Goal: Task Accomplishment & Management: Manage account settings

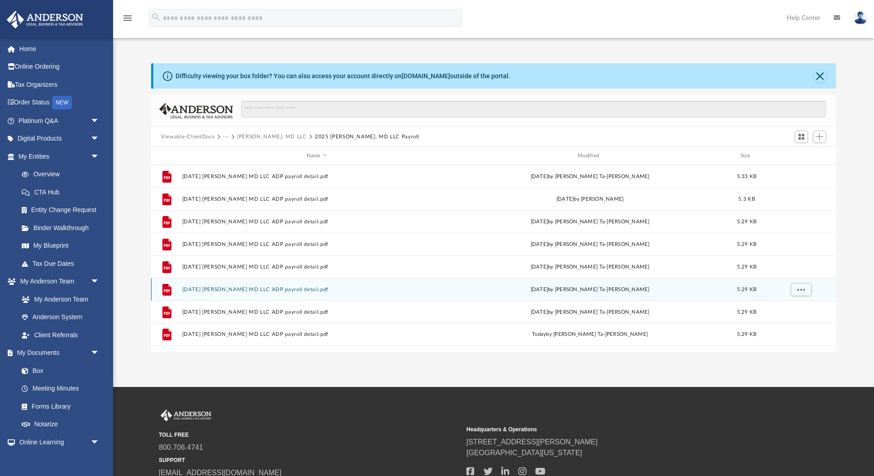
scroll to position [205, 684]
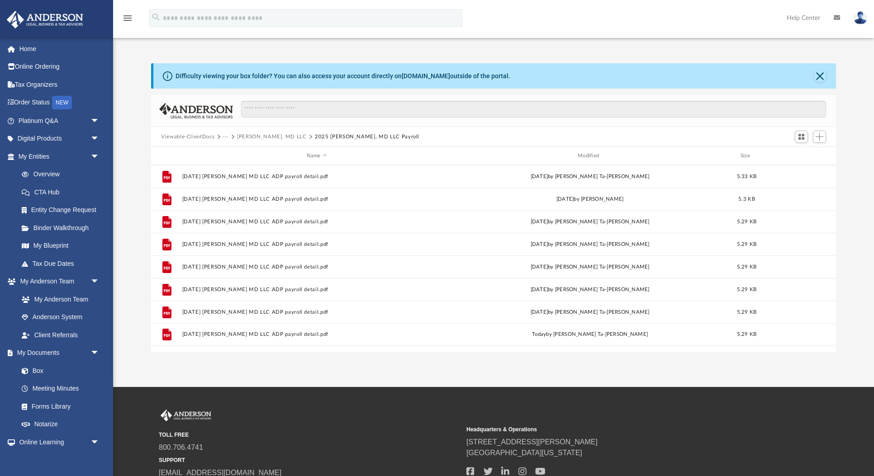
click at [255, 138] on button "[PERSON_NAME], MD LLC" at bounding box center [272, 137] width 70 height 8
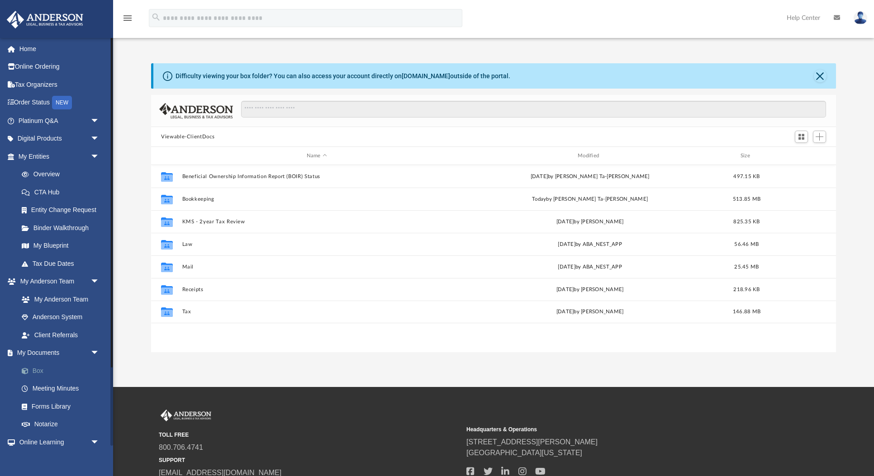
scroll to position [205, 684]
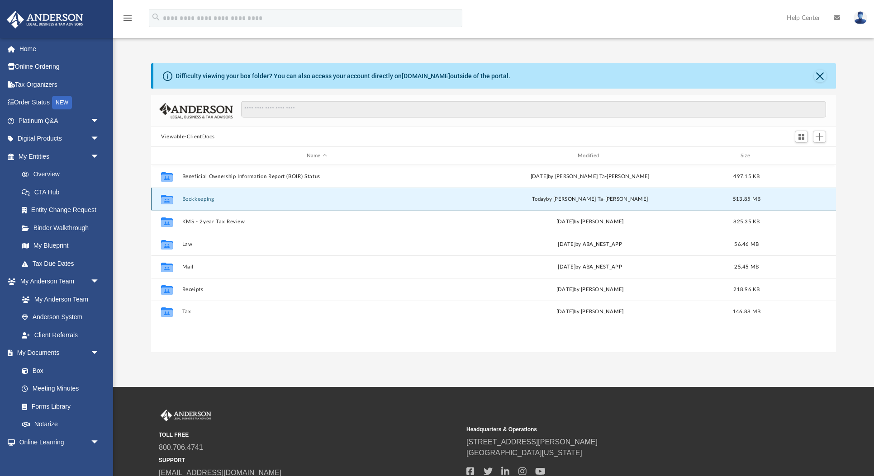
click at [204, 199] on button "Bookkeeping" at bounding box center [316, 199] width 269 height 6
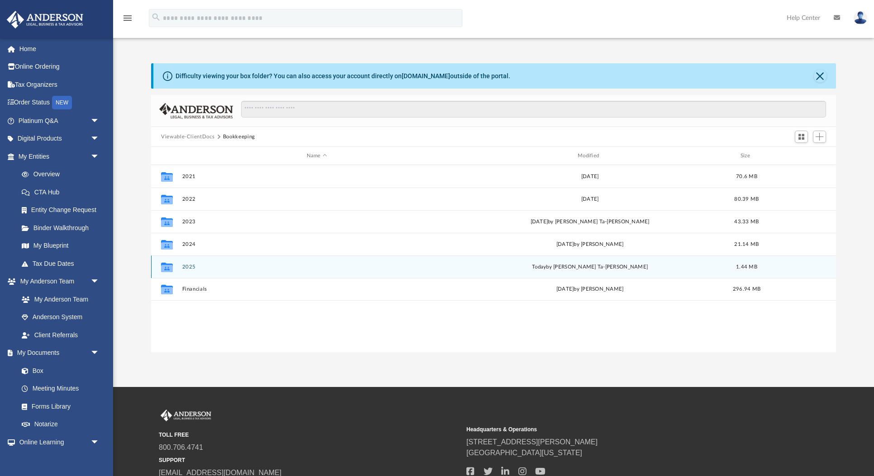
click at [190, 265] on button "2025" at bounding box center [316, 267] width 269 height 6
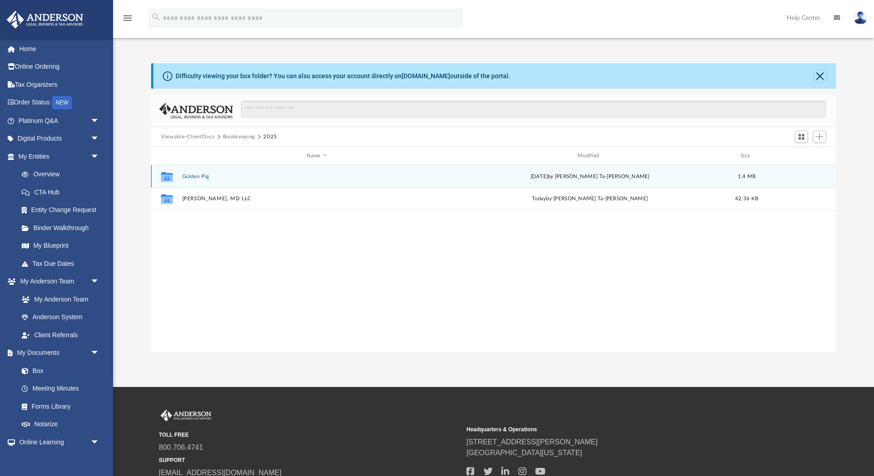
click at [198, 176] on button "Golden Pig" at bounding box center [316, 177] width 269 height 6
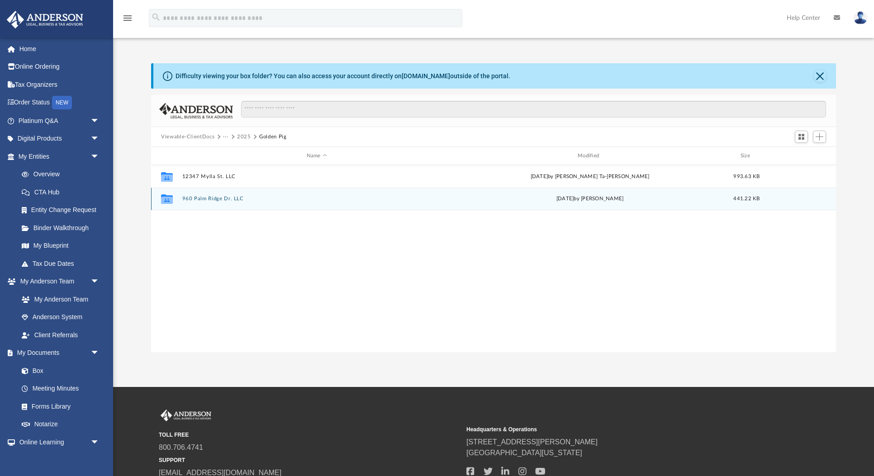
click at [208, 200] on button "960 Palm Ridge Dr. LLC" at bounding box center [316, 199] width 269 height 6
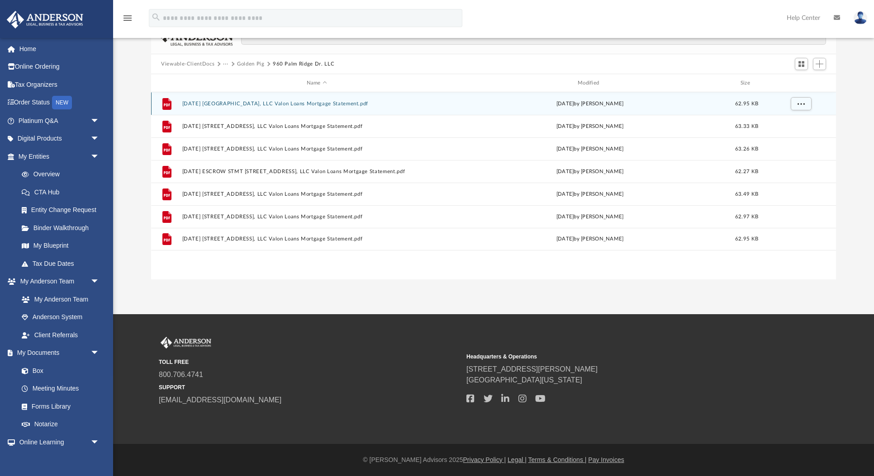
scroll to position [0, 0]
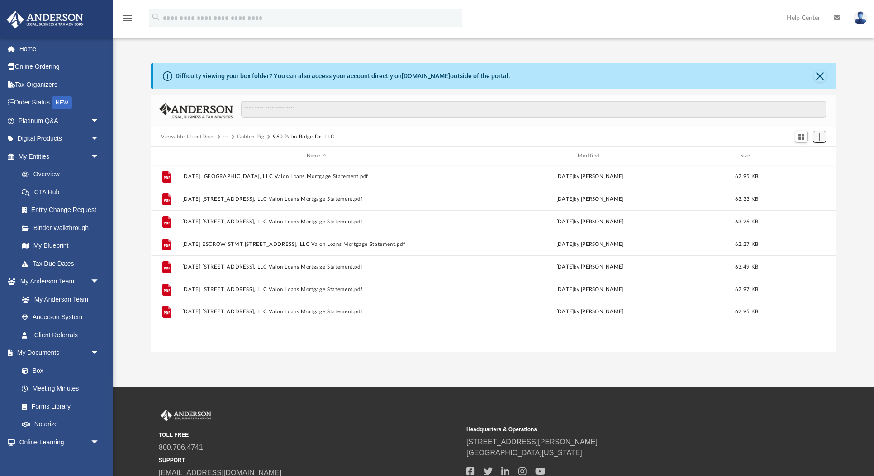
click at [819, 137] on span "Add" at bounding box center [819, 137] width 8 height 8
click at [804, 156] on li "Upload" at bounding box center [806, 154] width 29 height 9
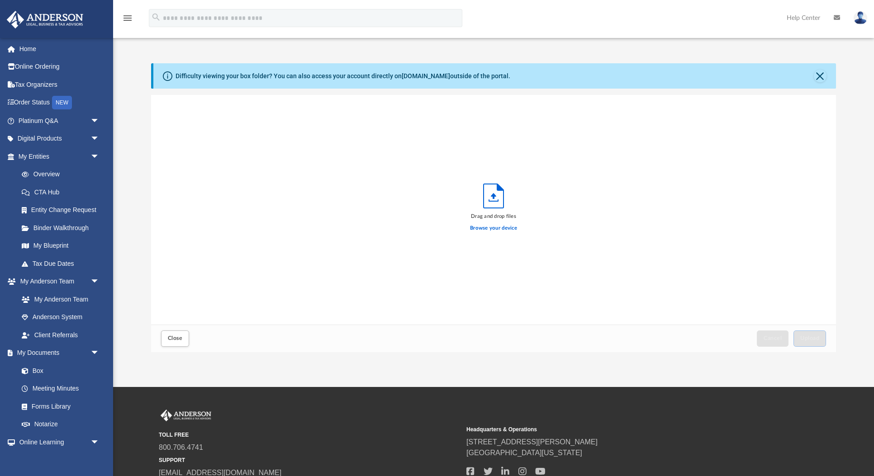
scroll to position [229, 684]
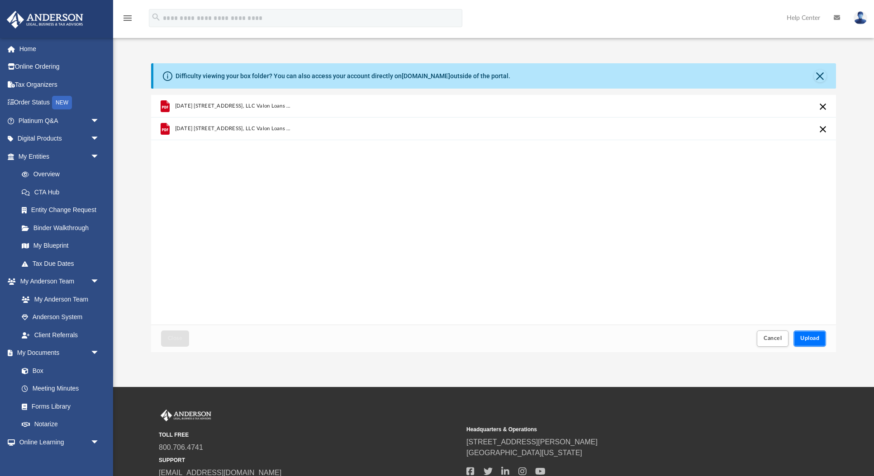
click at [806, 340] on span "Upload" at bounding box center [809, 338] width 19 height 5
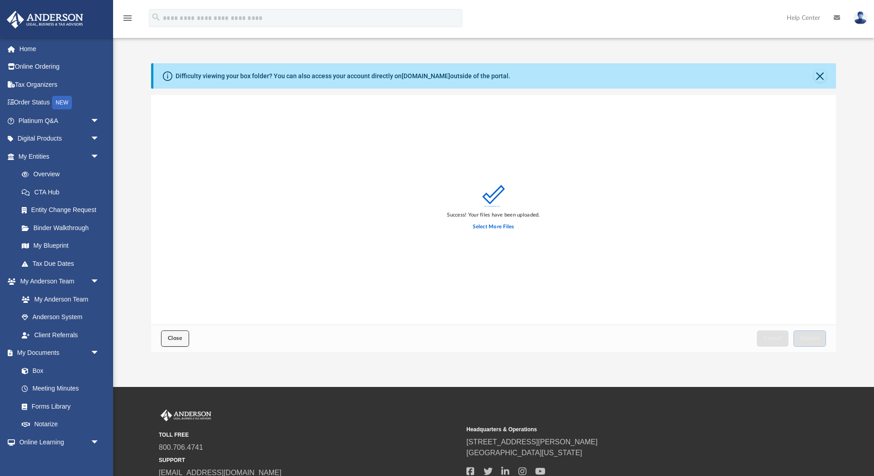
click at [181, 339] on span "Close" at bounding box center [175, 338] width 14 height 5
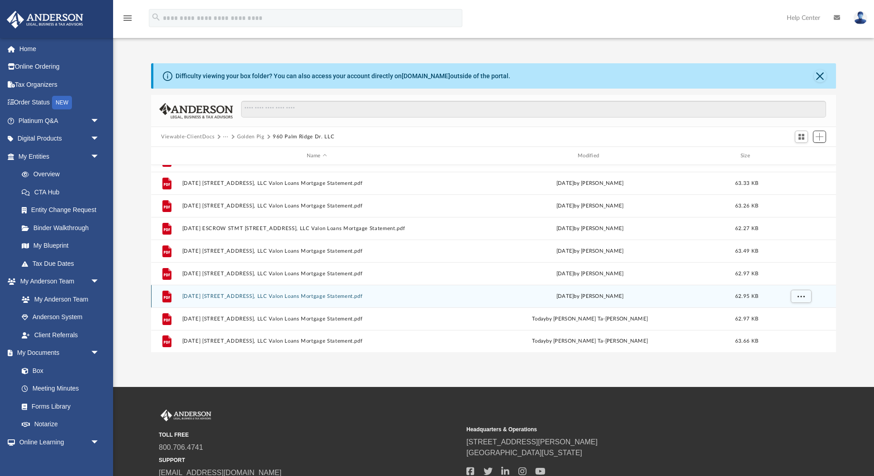
scroll to position [0, 0]
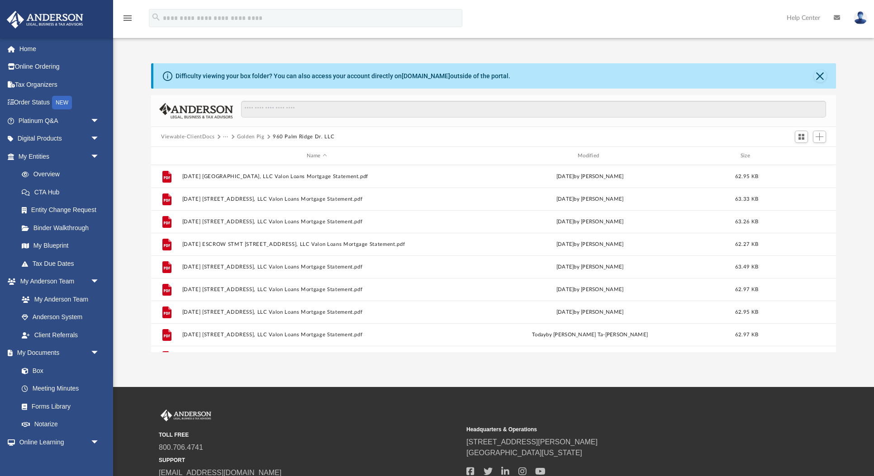
click at [251, 136] on button "Golden Pig" at bounding box center [251, 137] width 28 height 8
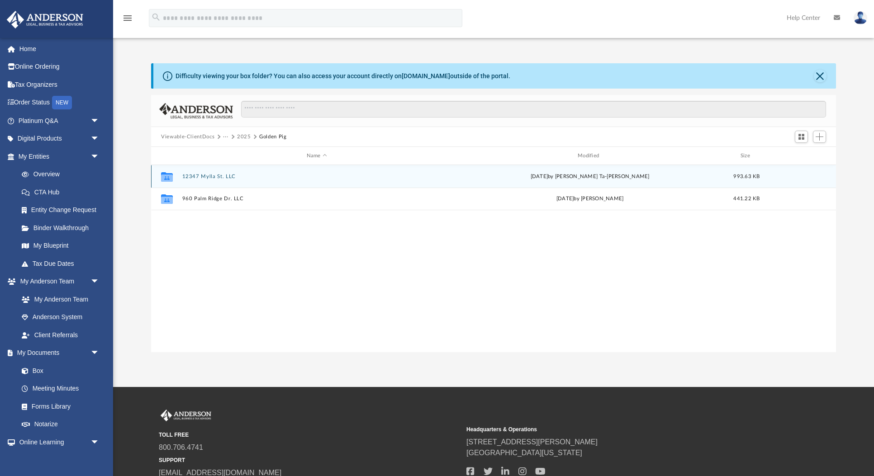
click at [217, 175] on button "12347 Mylla St. LLC" at bounding box center [316, 177] width 269 height 6
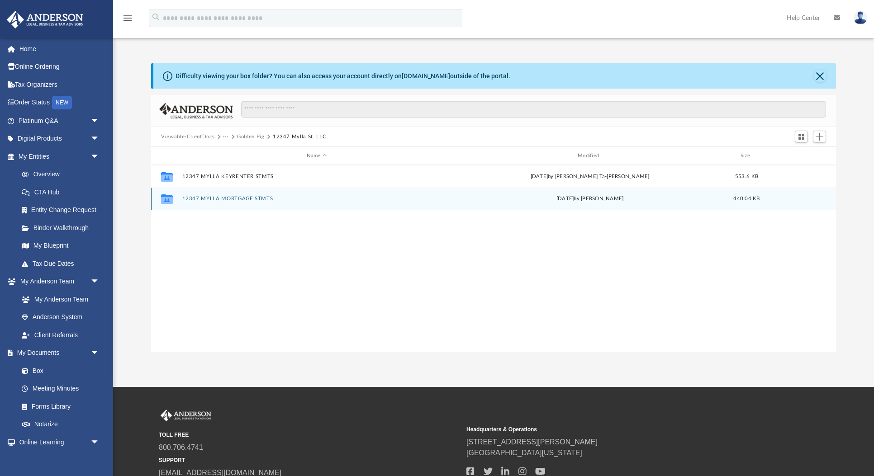
click at [238, 199] on button "12347 MYLLA MORTGAGE STMTS" at bounding box center [316, 199] width 269 height 6
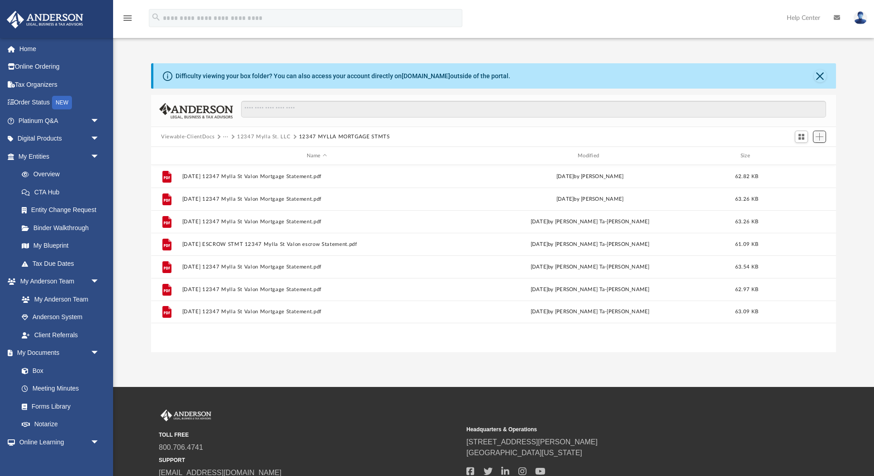
click at [822, 137] on span "Add" at bounding box center [819, 137] width 8 height 8
click at [805, 155] on li "Upload" at bounding box center [806, 154] width 29 height 9
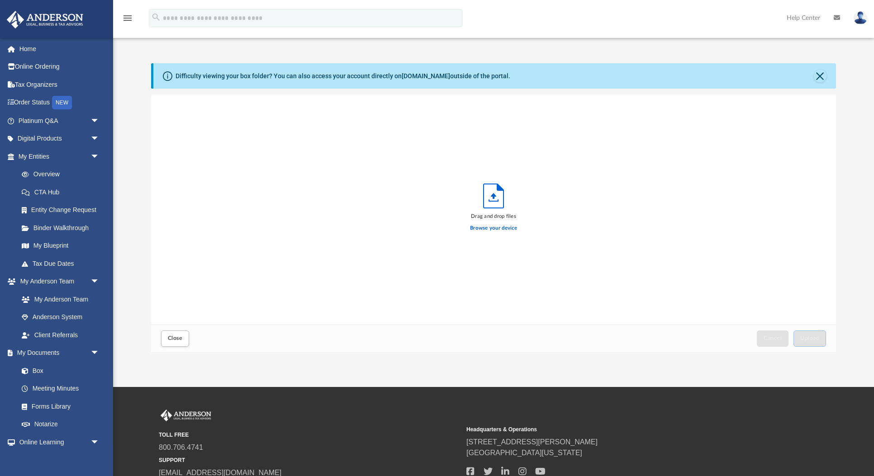
scroll to position [229, 684]
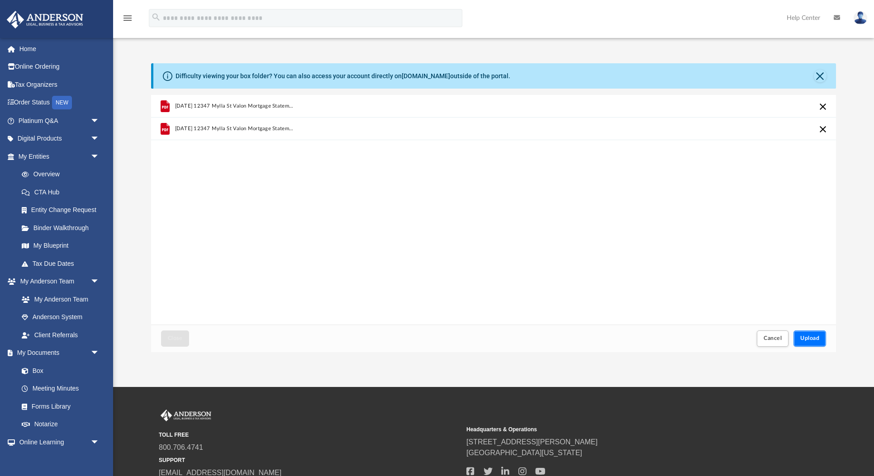
click at [808, 339] on span "Upload" at bounding box center [809, 338] width 19 height 5
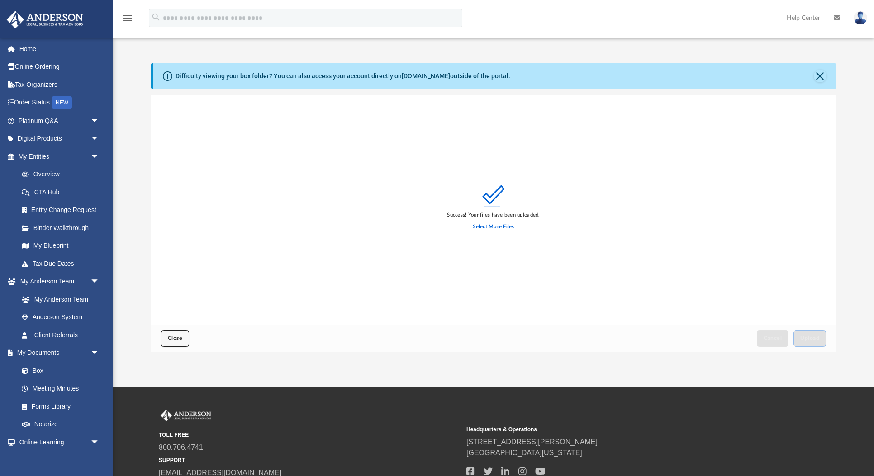
click at [179, 339] on span "Close" at bounding box center [175, 338] width 14 height 5
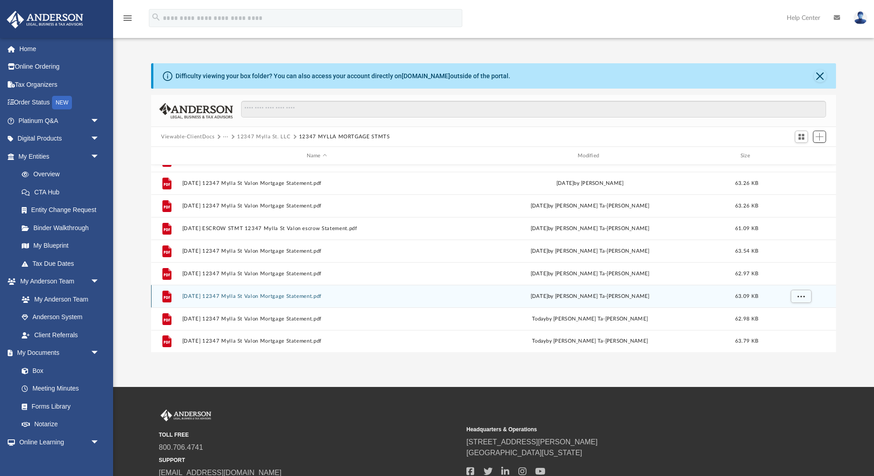
scroll to position [0, 0]
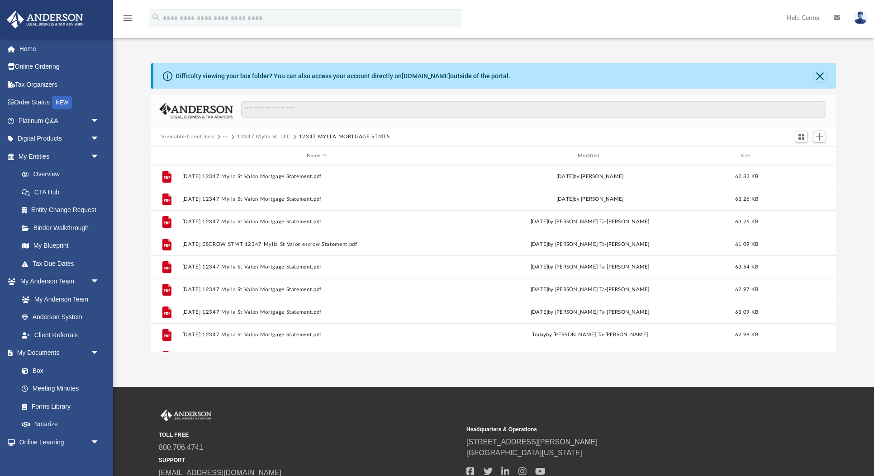
click at [268, 136] on button "12347 Mylla St. LLC" at bounding box center [263, 137] width 53 height 8
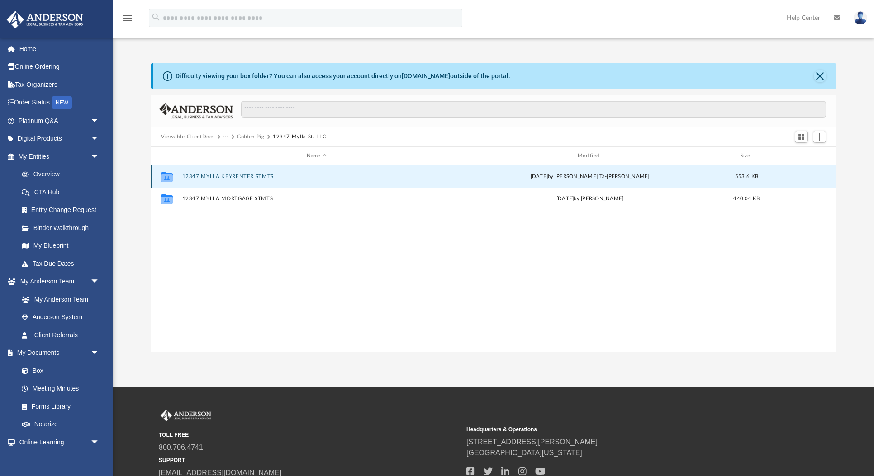
click at [256, 177] on button "12347 MYLLA KEYRENTER STMTS" at bounding box center [316, 177] width 269 height 6
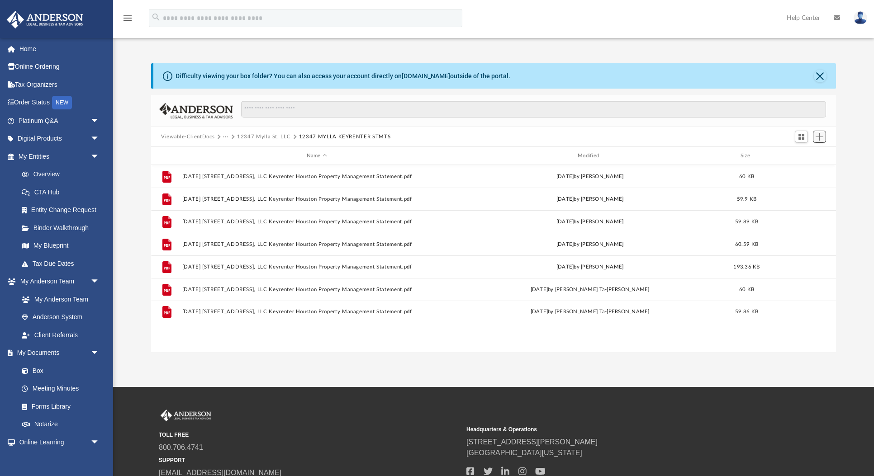
click at [821, 138] on span "Add" at bounding box center [819, 137] width 8 height 8
click at [813, 155] on li "Upload" at bounding box center [806, 154] width 29 height 9
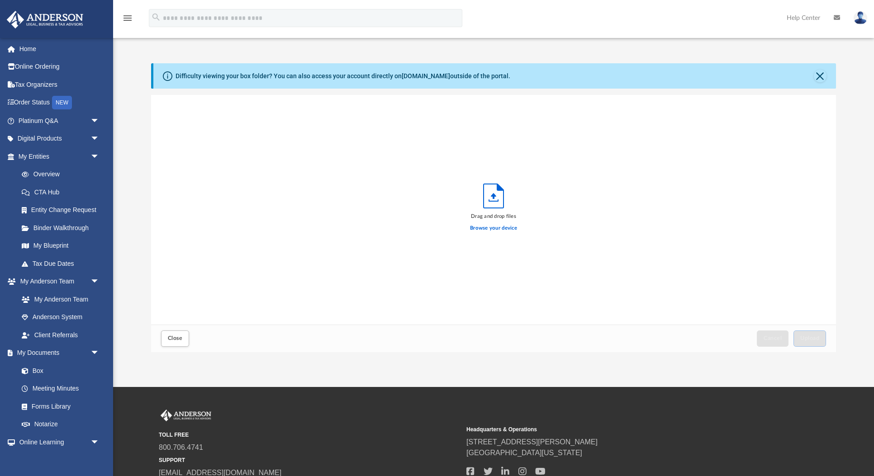
scroll to position [229, 684]
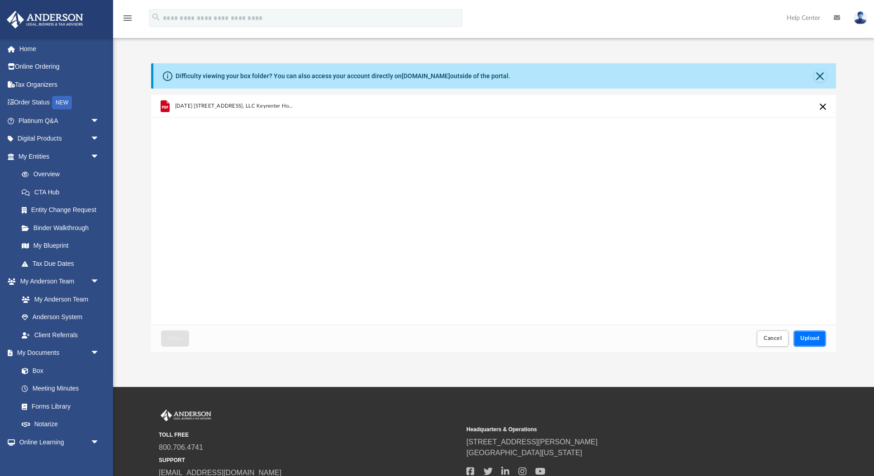
click at [809, 341] on span "Upload" at bounding box center [809, 338] width 19 height 5
click at [178, 336] on span "Close" at bounding box center [175, 338] width 14 height 5
